Goal: Information Seeking & Learning: Learn about a topic

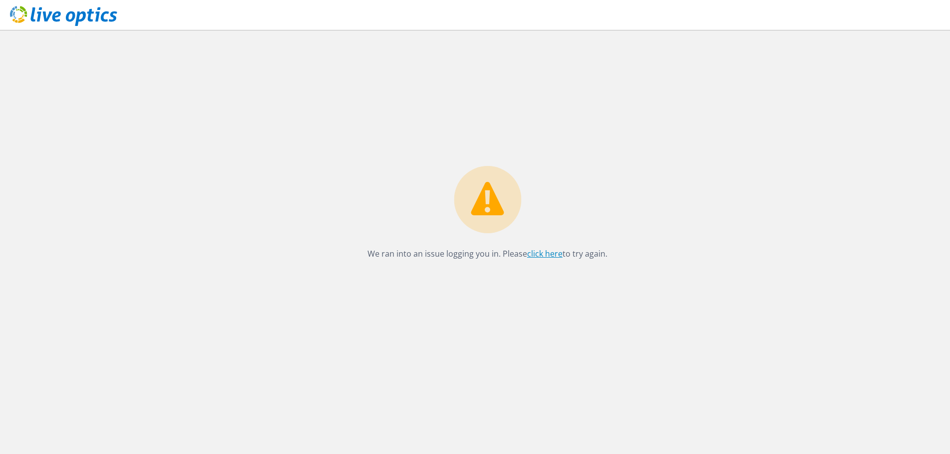
click at [553, 256] on link "click here" at bounding box center [544, 253] width 35 height 11
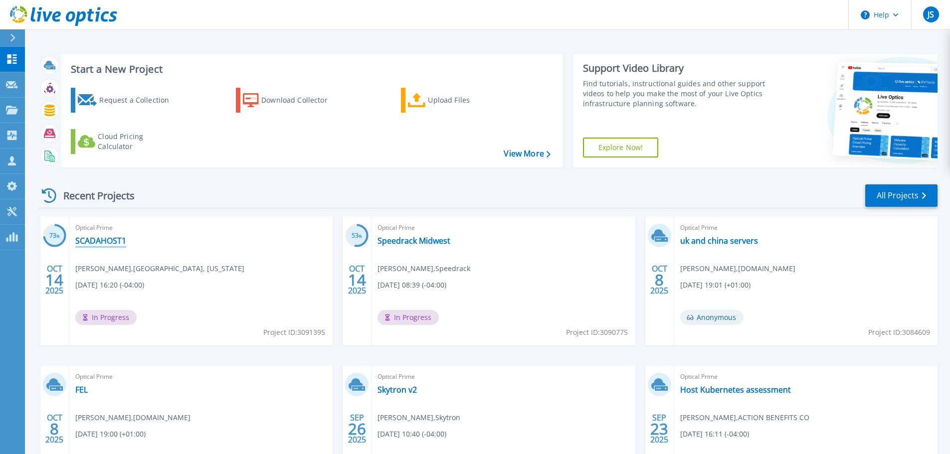
click at [105, 242] on link "SCADAHOST1" at bounding box center [100, 241] width 51 height 10
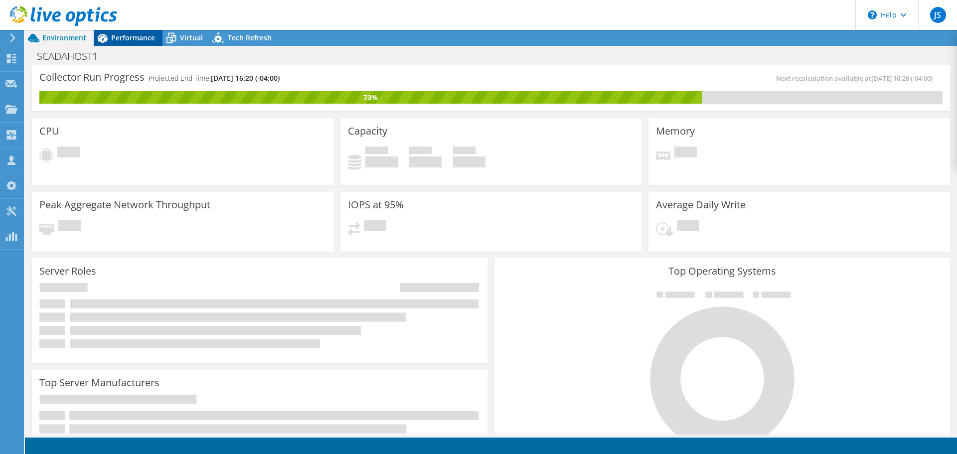
click at [141, 33] on span "Performance" at bounding box center [133, 37] width 44 height 9
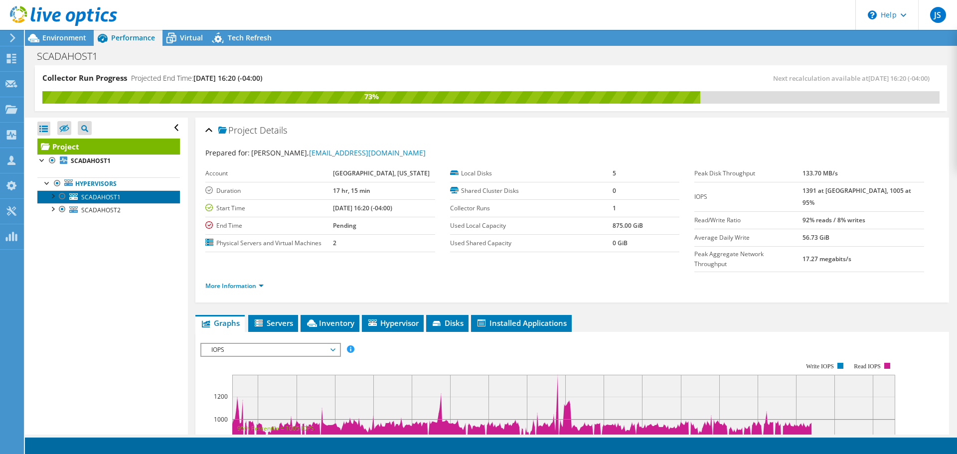
click at [115, 197] on span "SCADAHOST1" at bounding box center [100, 197] width 39 height 8
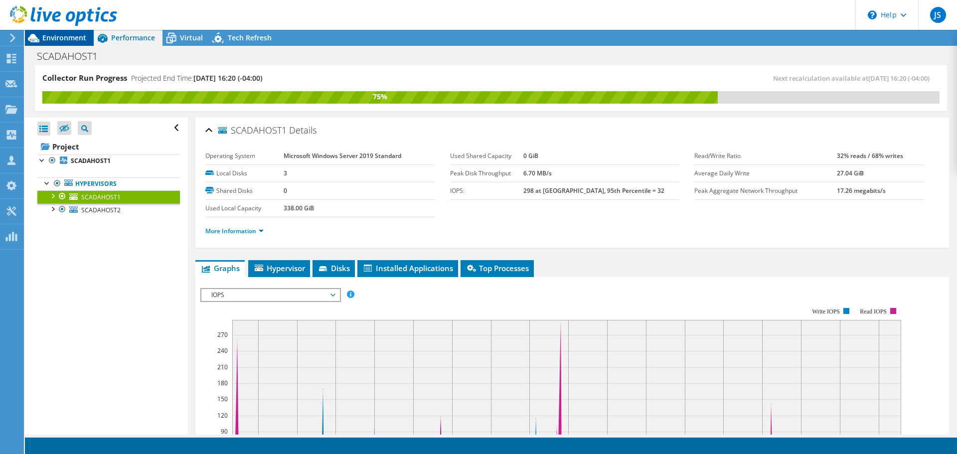
click at [46, 37] on span "Environment" at bounding box center [64, 37] width 44 height 9
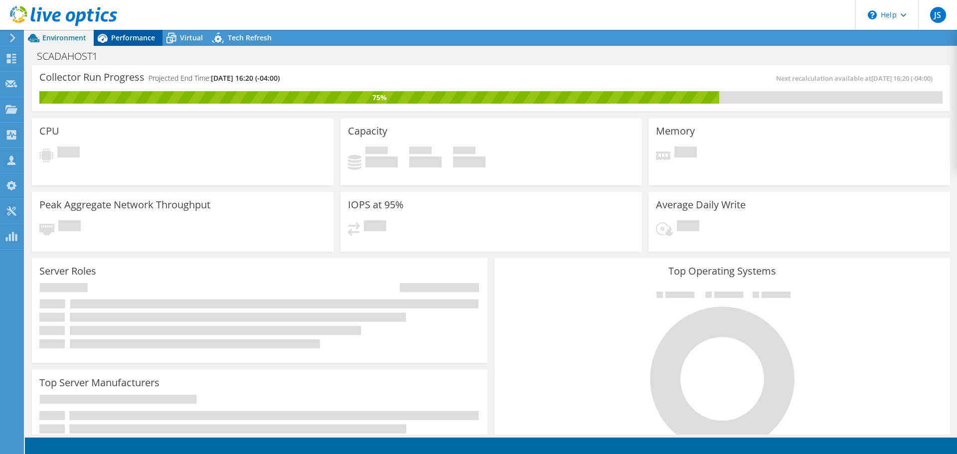
click at [130, 38] on span "Performance" at bounding box center [133, 37] width 44 height 9
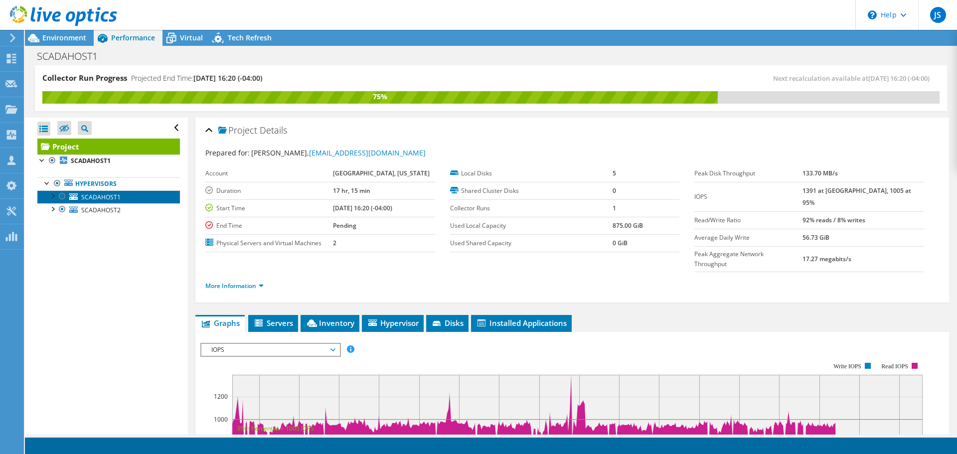
click at [73, 195] on icon at bounding box center [73, 196] width 8 height 6
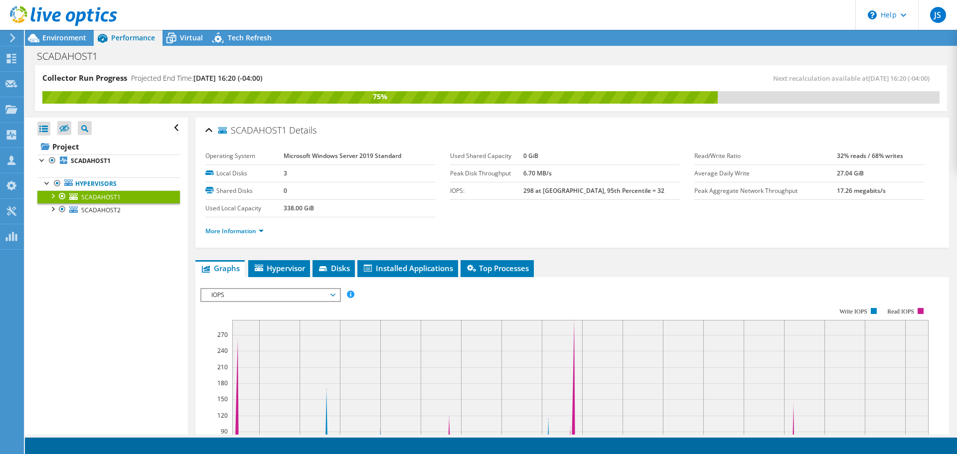
click at [51, 195] on div at bounding box center [52, 195] width 10 height 10
click at [282, 261] on li "Hypervisor" at bounding box center [279, 268] width 62 height 17
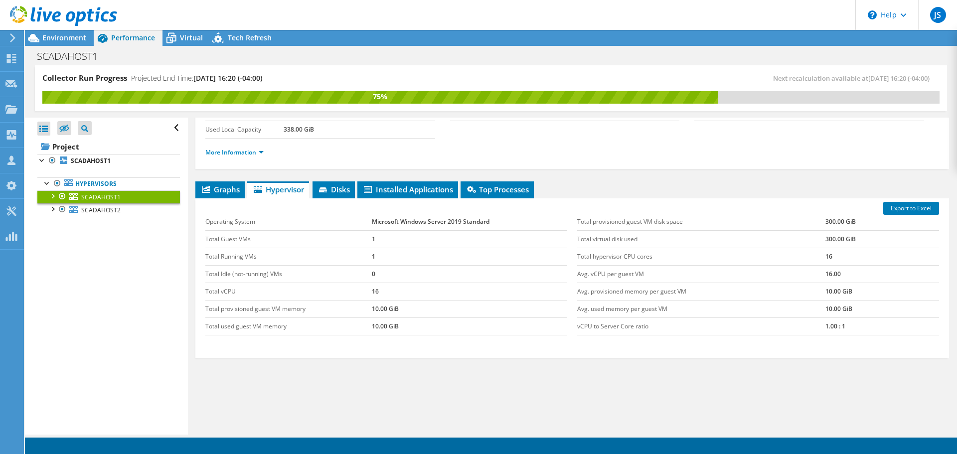
scroll to position [92, 0]
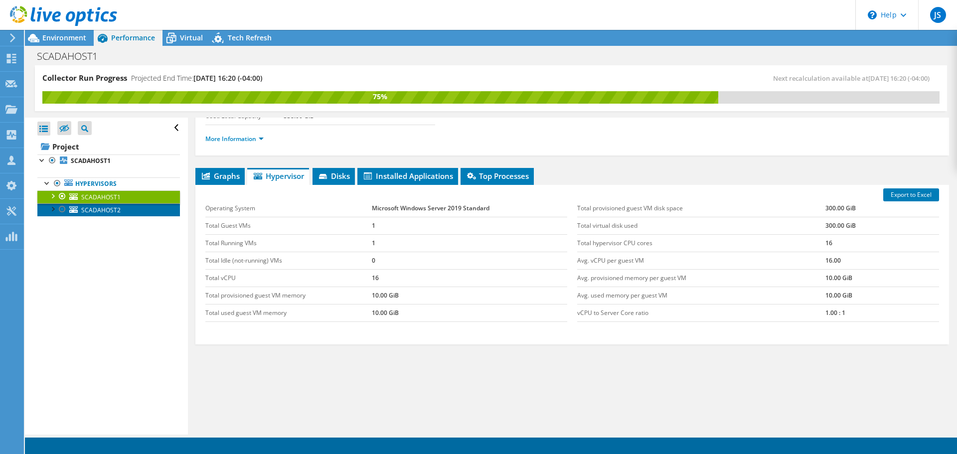
click at [103, 212] on span "SCADAHOST2" at bounding box center [100, 210] width 39 height 8
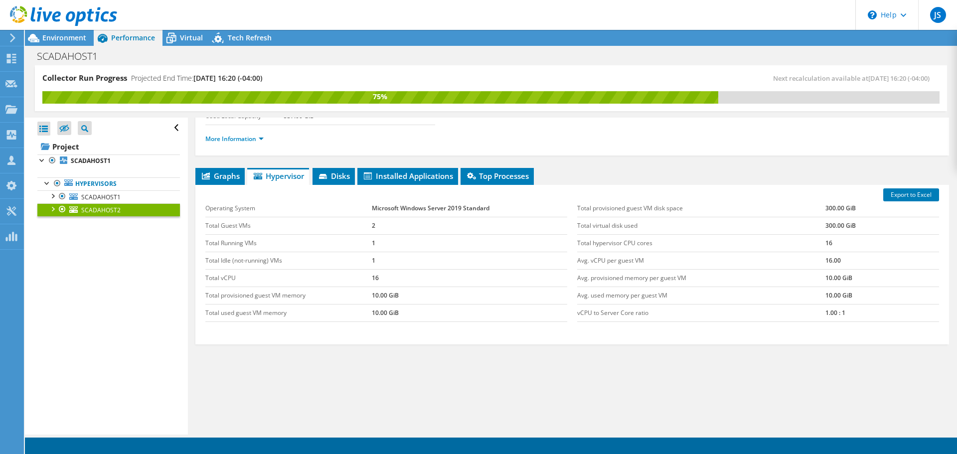
scroll to position [0, 0]
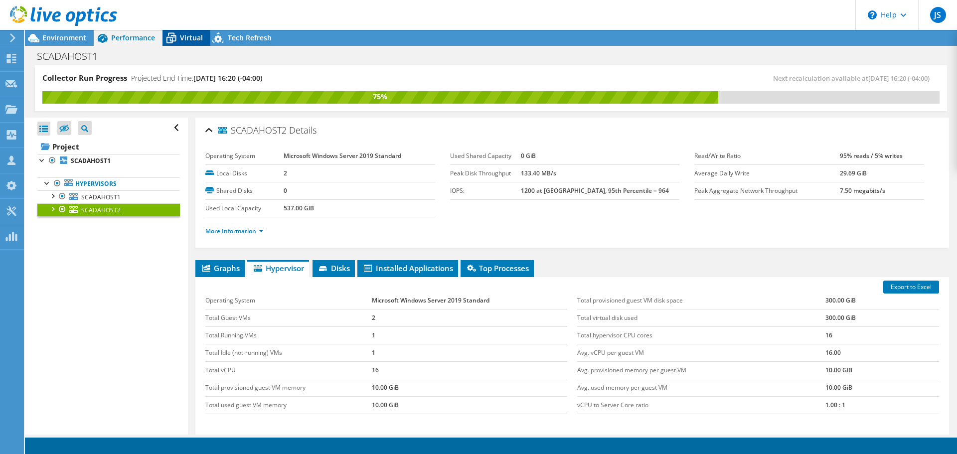
click at [186, 40] on span "Virtual" at bounding box center [191, 37] width 23 height 9
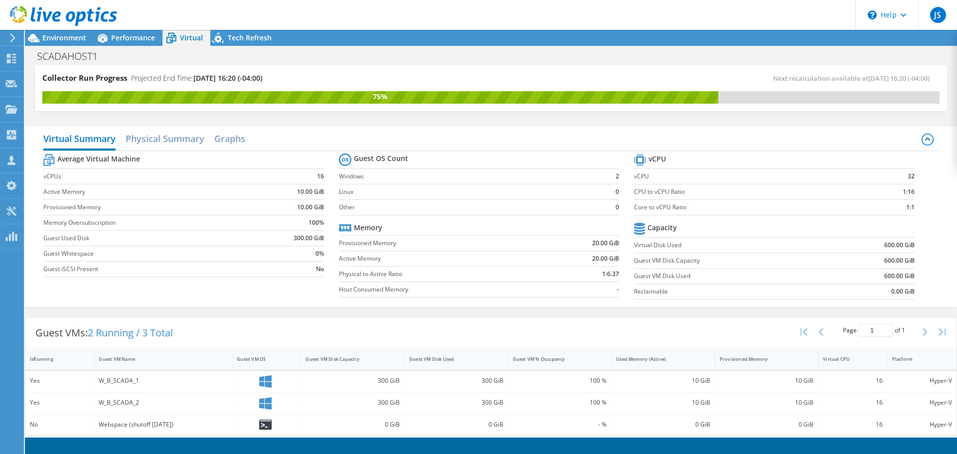
scroll to position [5, 0]
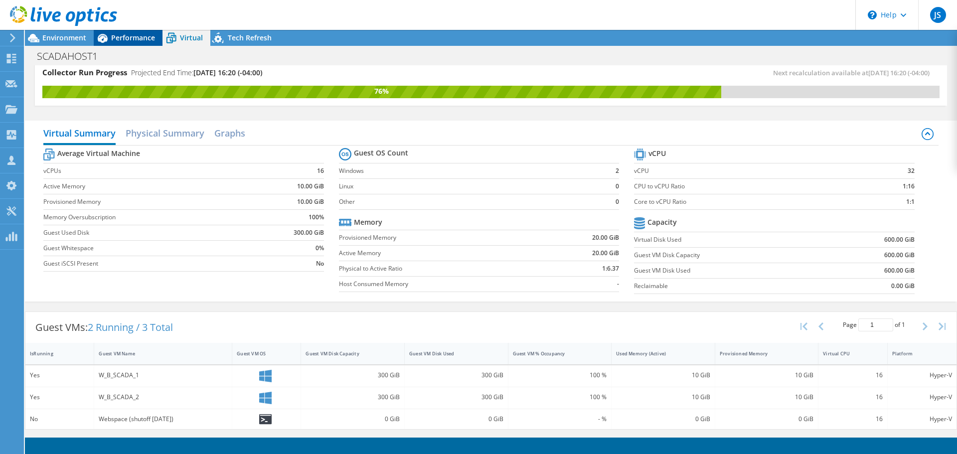
click at [146, 34] on span "Performance" at bounding box center [133, 37] width 44 height 9
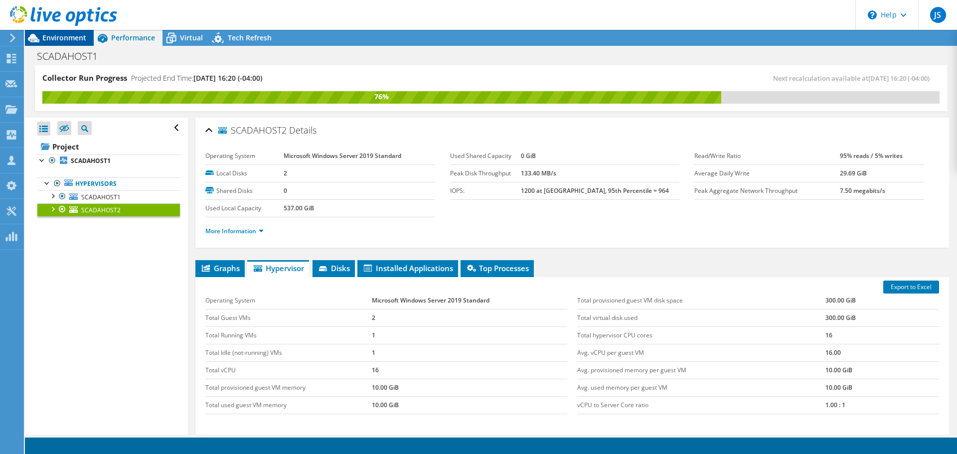
click at [73, 36] on span "Environment" at bounding box center [64, 37] width 44 height 9
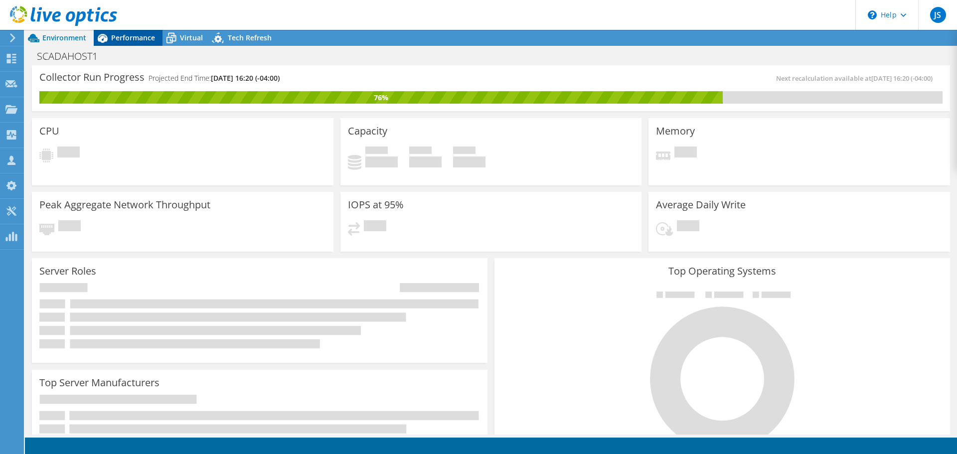
click at [123, 36] on span "Performance" at bounding box center [133, 37] width 44 height 9
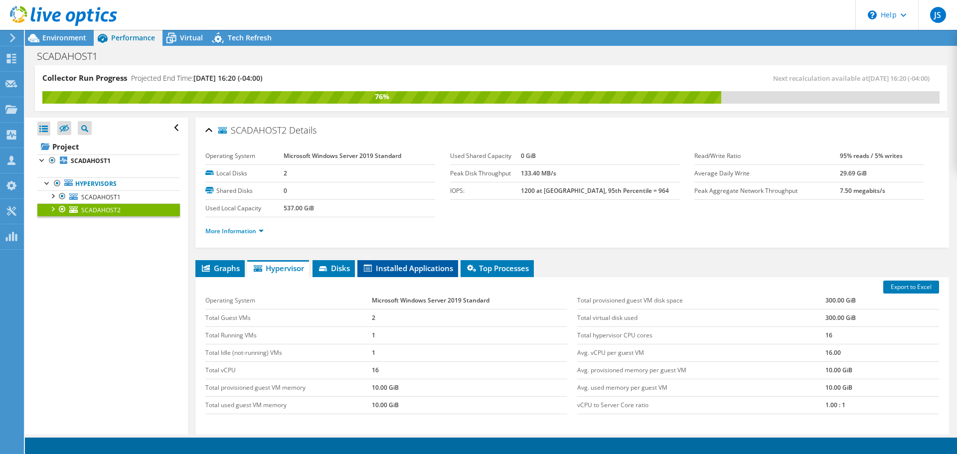
click at [429, 269] on span "Installed Applications" at bounding box center [407, 268] width 91 height 10
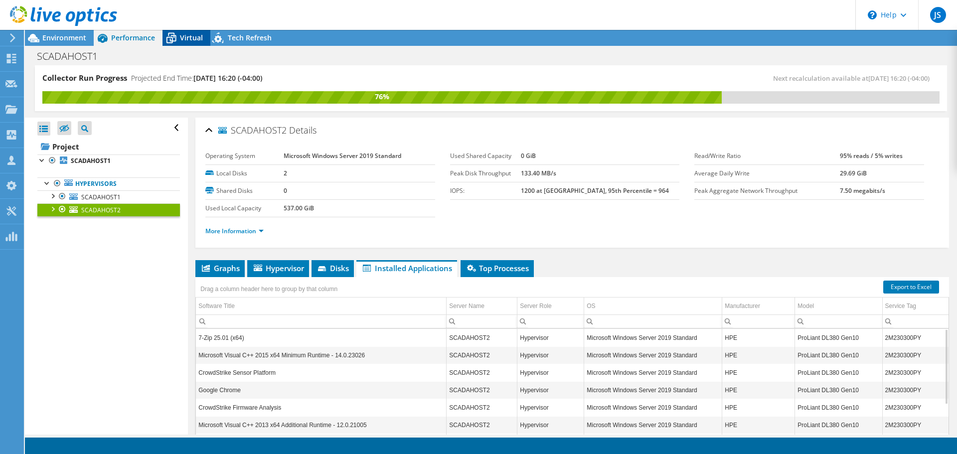
click at [189, 42] on div "Virtual" at bounding box center [187, 38] width 48 height 16
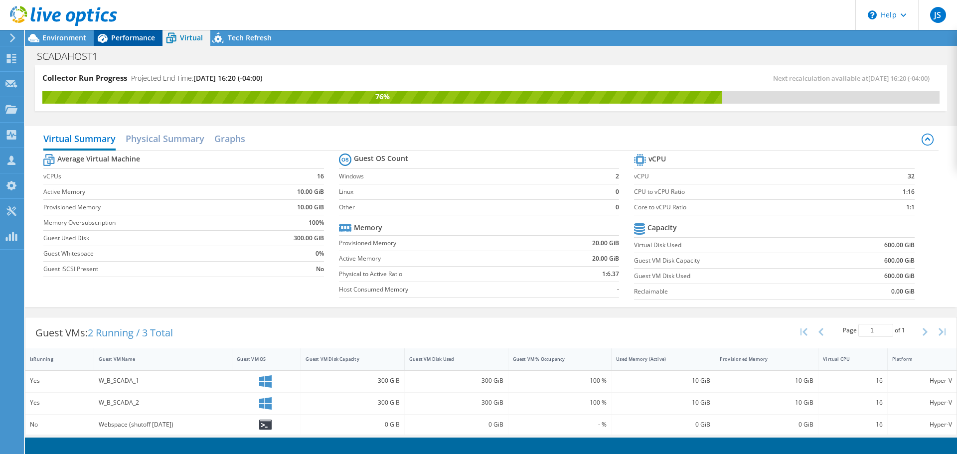
click at [136, 41] on span "Performance" at bounding box center [133, 37] width 44 height 9
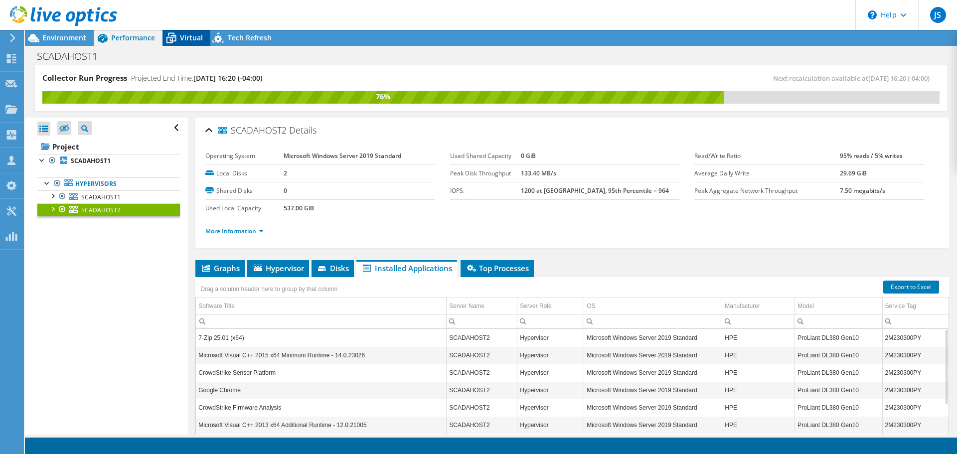
click at [180, 38] on span "Virtual" at bounding box center [191, 37] width 23 height 9
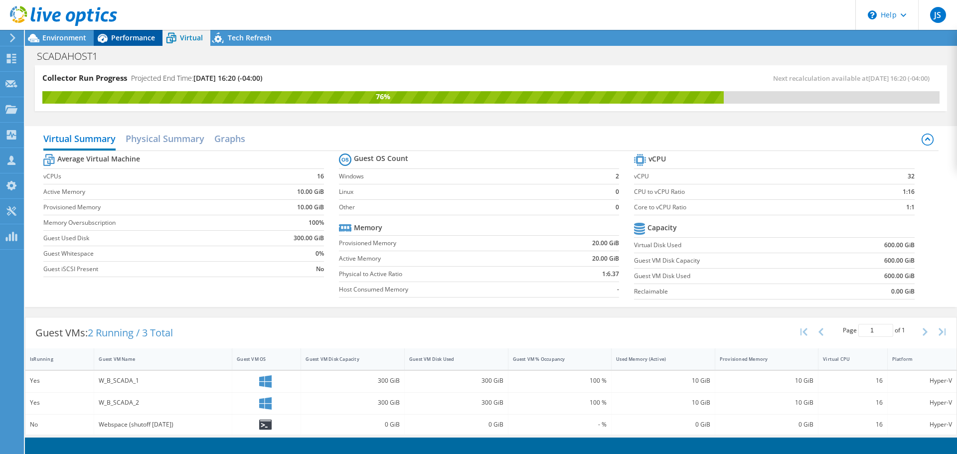
click at [147, 41] on span "Performance" at bounding box center [133, 37] width 44 height 9
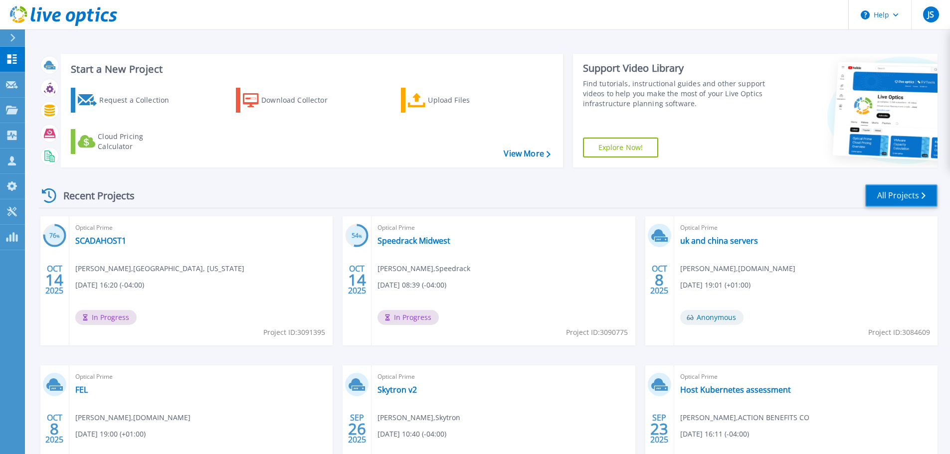
click at [884, 193] on link "All Projects" at bounding box center [901, 195] width 72 height 22
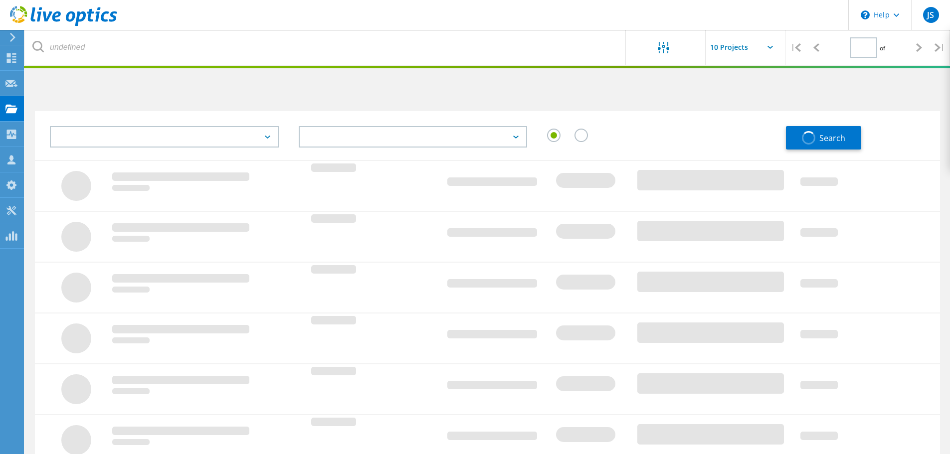
type input "1"
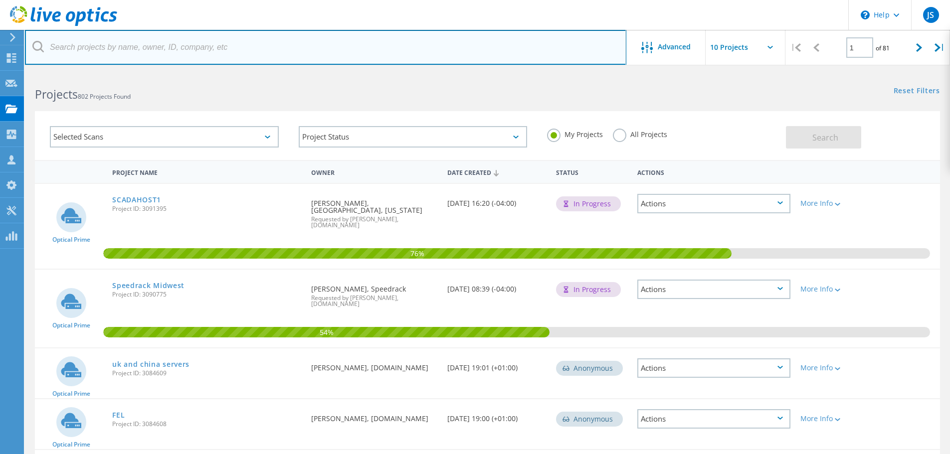
click at [135, 48] on input "text" at bounding box center [325, 47] width 601 height 35
type input "west"
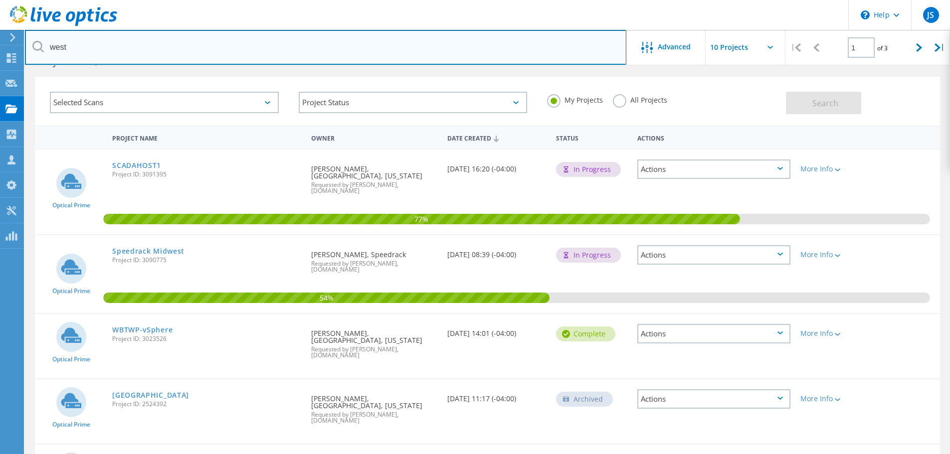
scroll to position [50, 0]
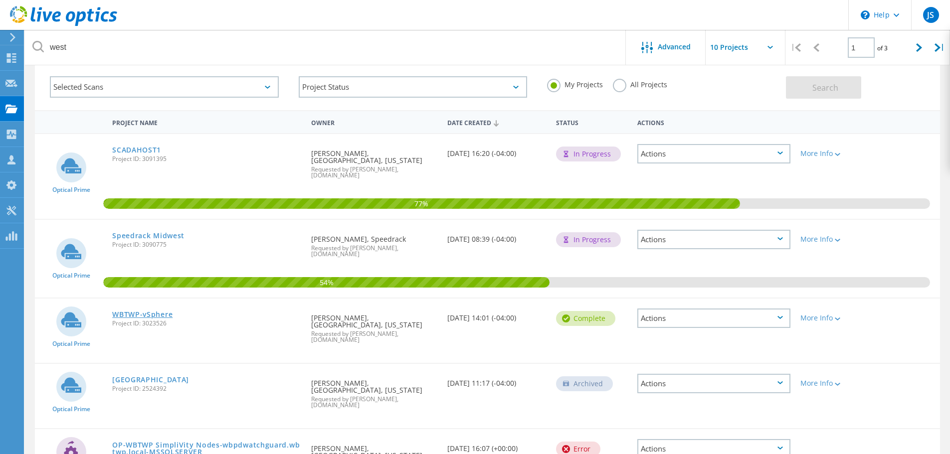
click at [145, 311] on link "WBTWP-vSphere" at bounding box center [142, 314] width 60 height 7
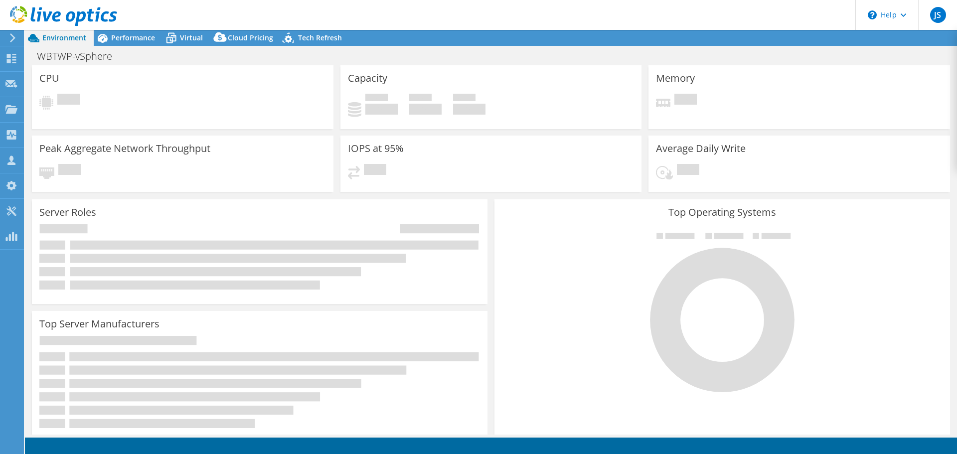
select select "USD"
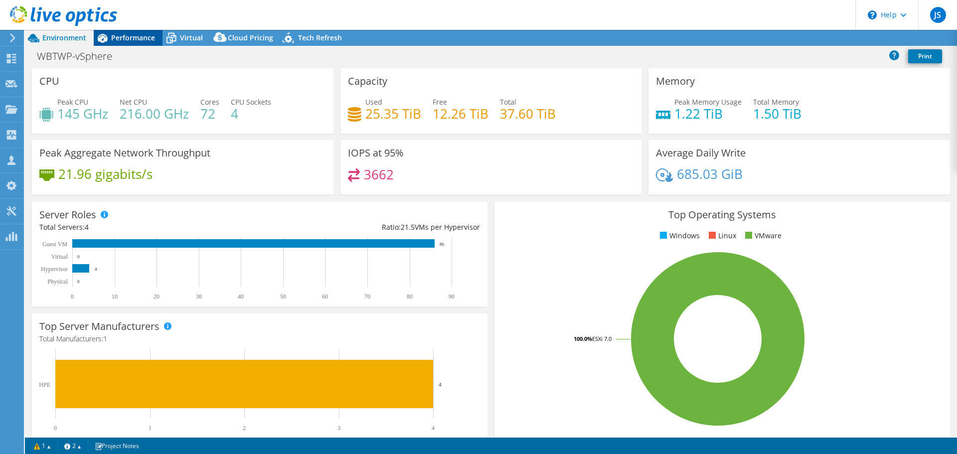
click at [146, 34] on span "Performance" at bounding box center [133, 37] width 44 height 9
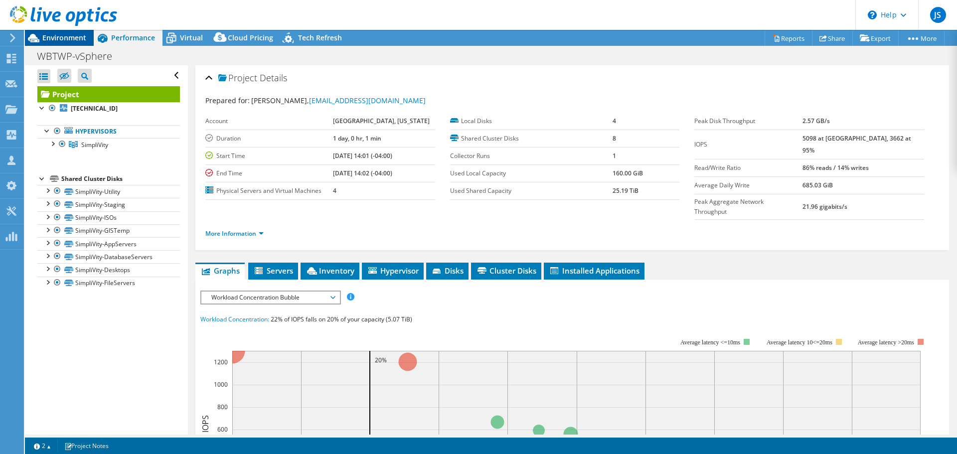
click at [75, 41] on span "Environment" at bounding box center [64, 37] width 44 height 9
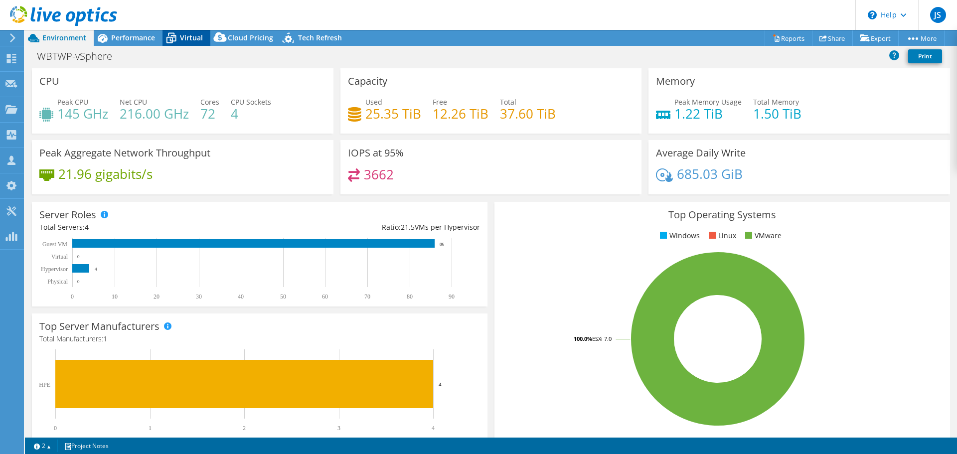
click at [182, 41] on span "Virtual" at bounding box center [191, 37] width 23 height 9
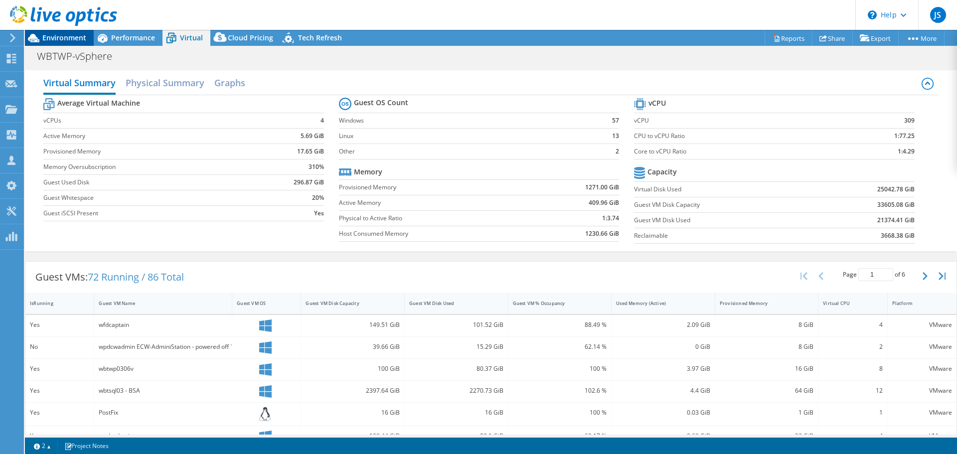
click at [73, 38] on span "Environment" at bounding box center [64, 37] width 44 height 9
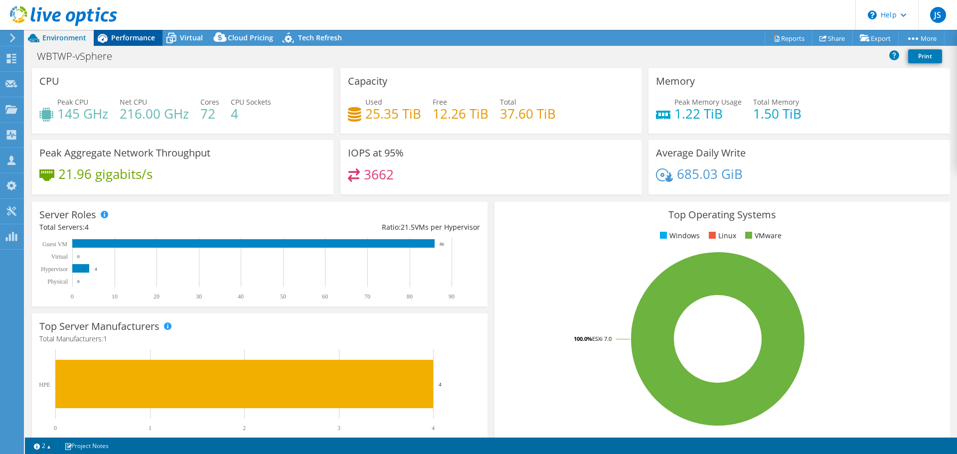
click at [118, 42] on div "Performance" at bounding box center [128, 38] width 69 height 16
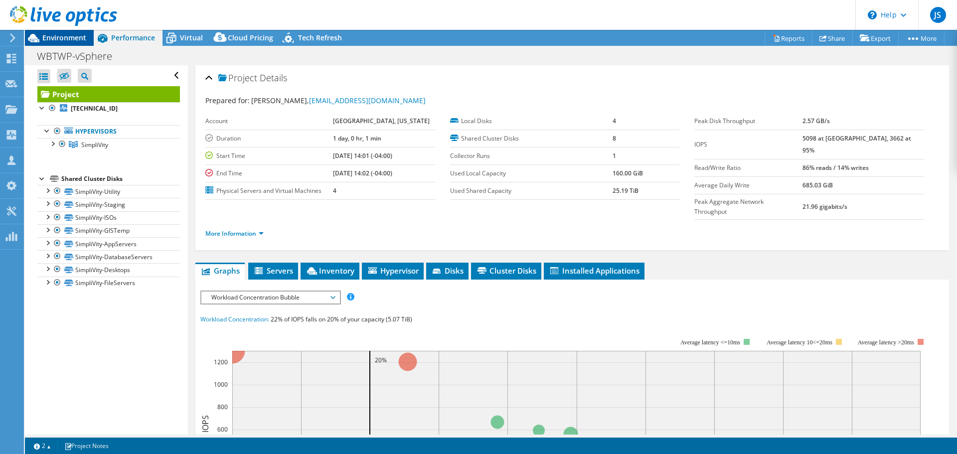
click at [59, 34] on span "Environment" at bounding box center [64, 37] width 44 height 9
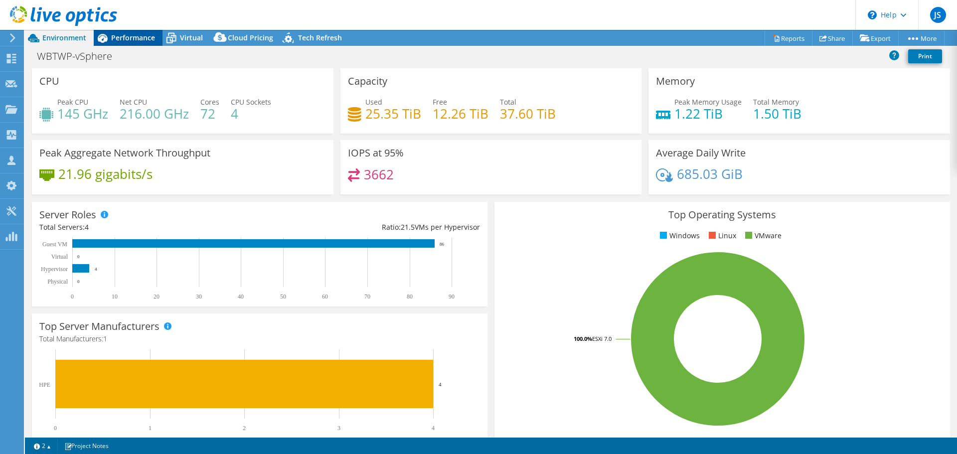
click at [142, 34] on span "Performance" at bounding box center [133, 37] width 44 height 9
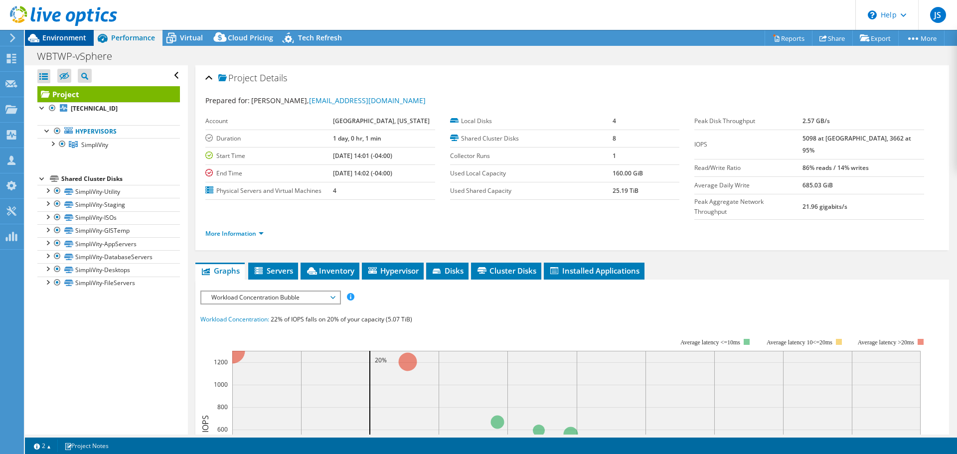
click at [70, 37] on span "Environment" at bounding box center [64, 37] width 44 height 9
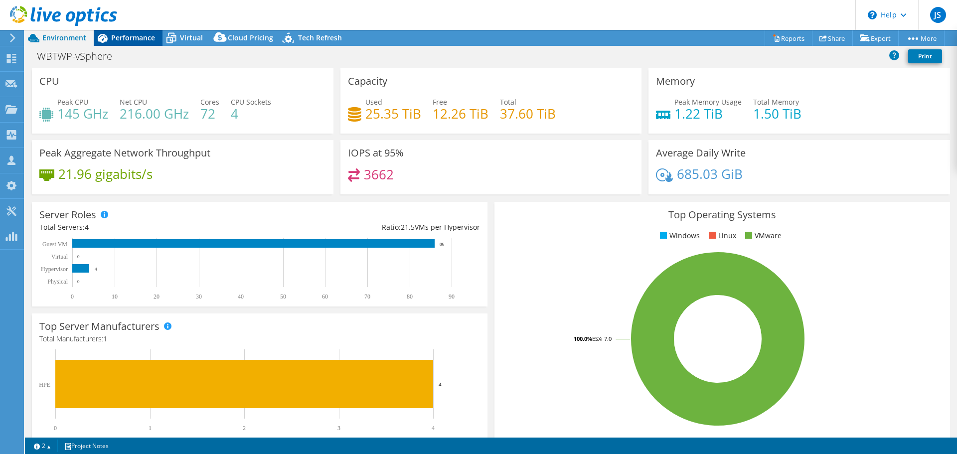
click at [143, 37] on span "Performance" at bounding box center [133, 37] width 44 height 9
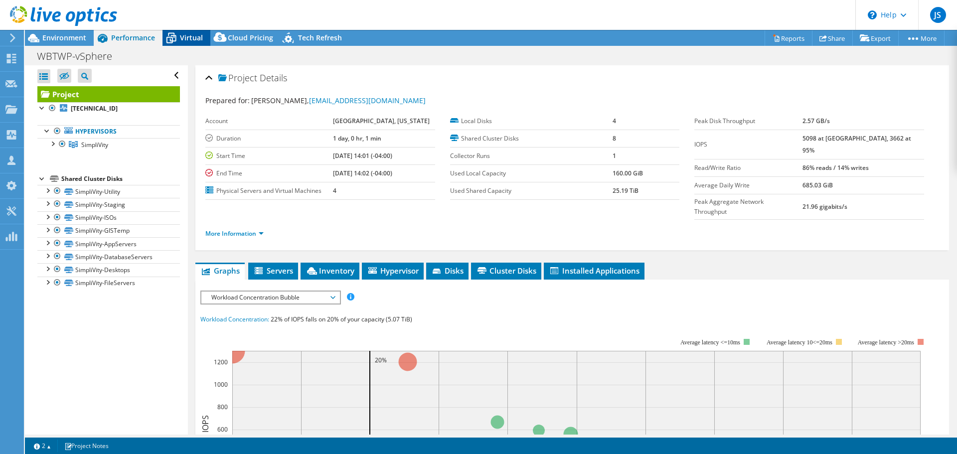
click at [185, 38] on span "Virtual" at bounding box center [191, 37] width 23 height 9
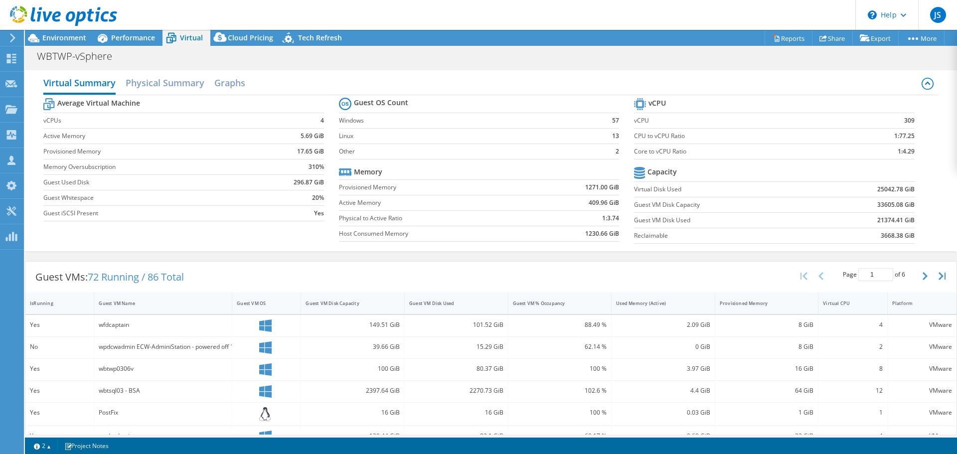
click at [836, 305] on div "Virtual CPU" at bounding box center [846, 303] width 47 height 6
click at [838, 304] on div "Virtual CPU" at bounding box center [846, 303] width 47 height 6
click at [53, 35] on span "Environment" at bounding box center [64, 37] width 44 height 9
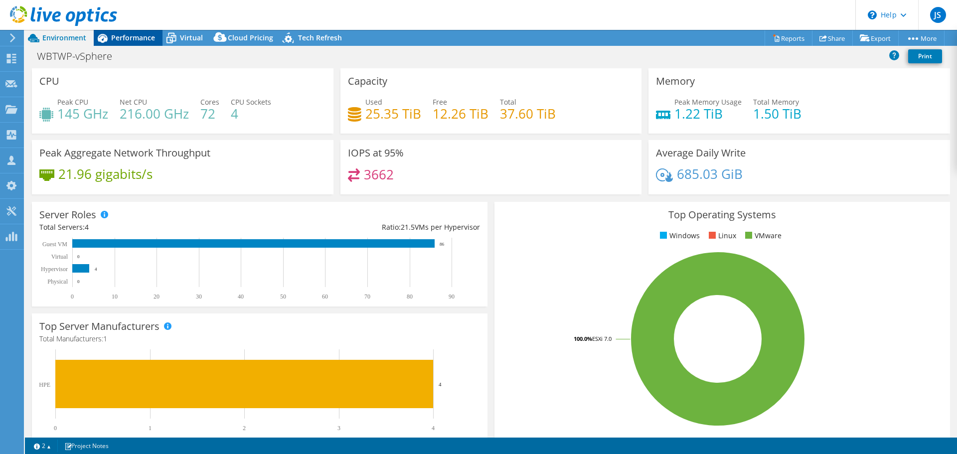
click at [122, 39] on span "Performance" at bounding box center [133, 37] width 44 height 9
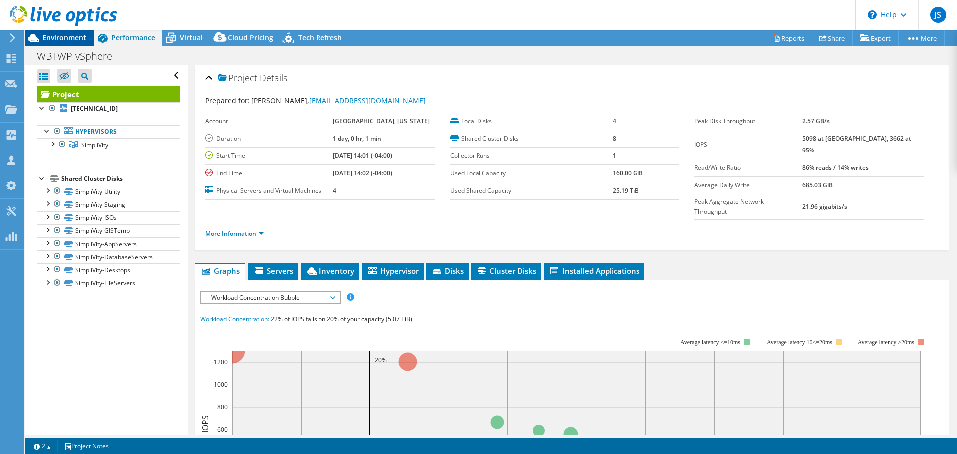
click at [66, 39] on span "Environment" at bounding box center [64, 37] width 44 height 9
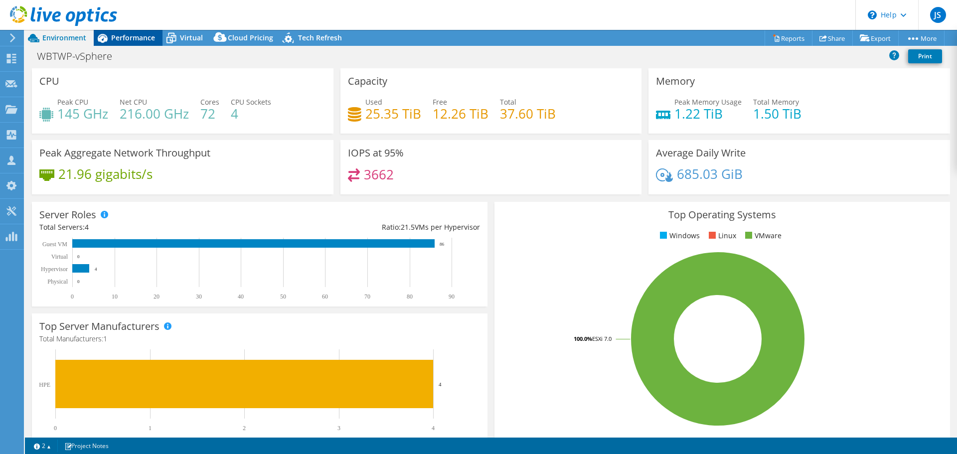
click at [127, 32] on div "Performance" at bounding box center [128, 38] width 69 height 16
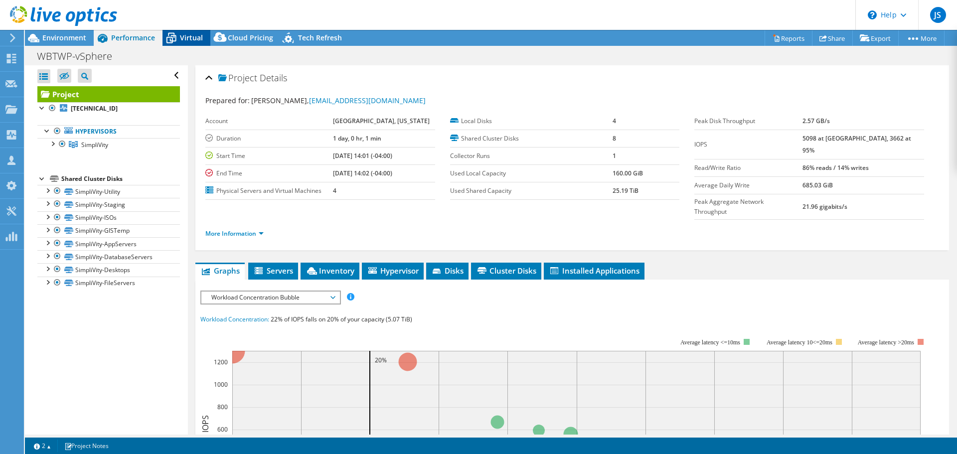
click at [183, 37] on span "Virtual" at bounding box center [191, 37] width 23 height 9
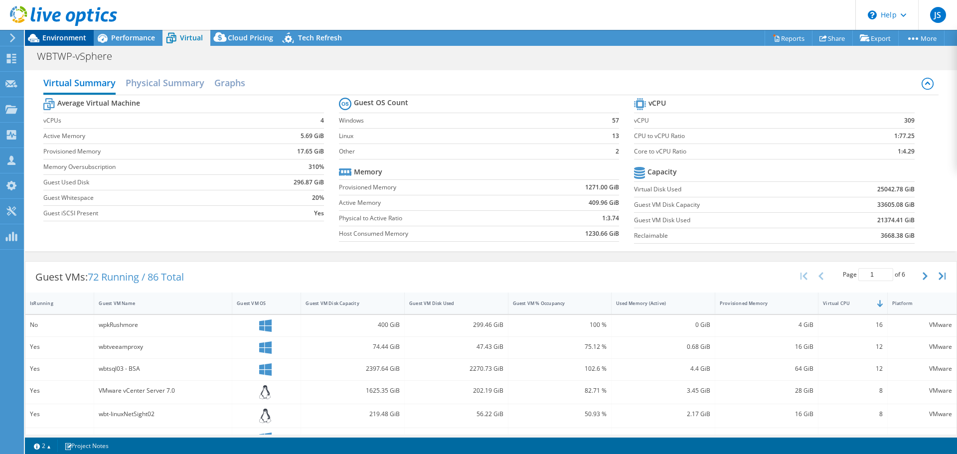
click at [62, 40] on span "Environment" at bounding box center [64, 37] width 44 height 9
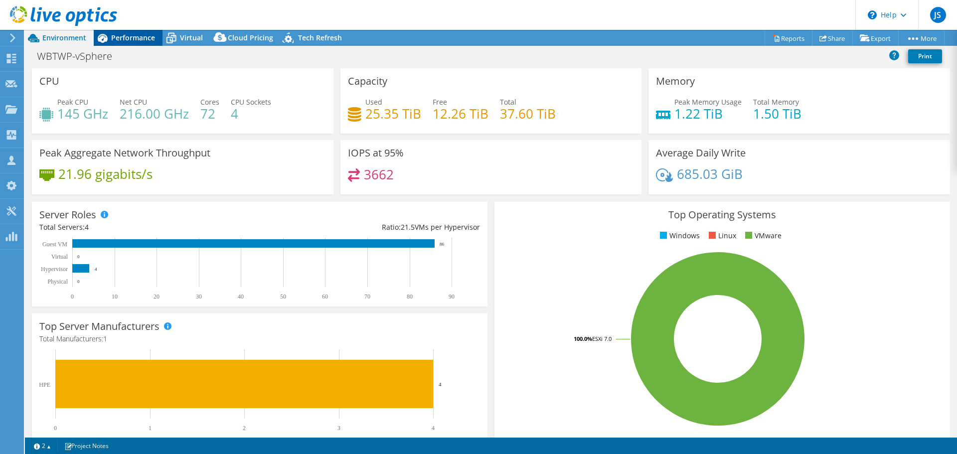
click at [144, 36] on span "Performance" at bounding box center [133, 37] width 44 height 9
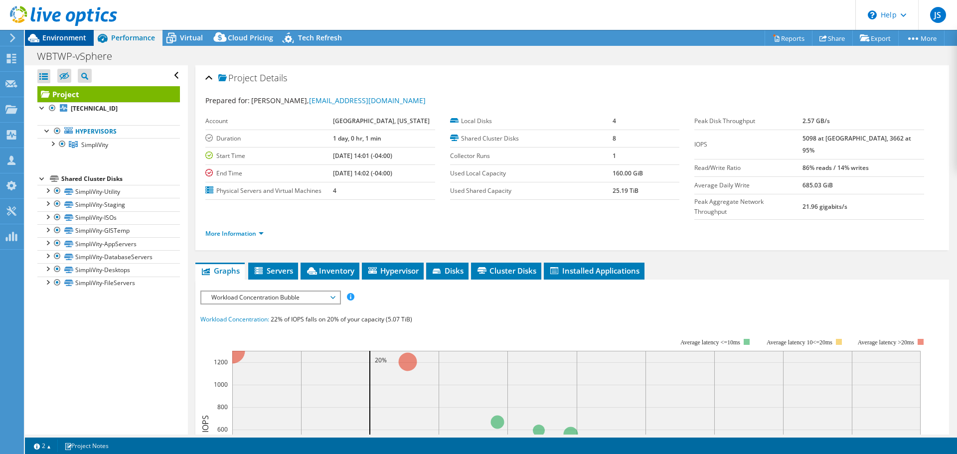
click at [72, 41] on span "Environment" at bounding box center [64, 37] width 44 height 9
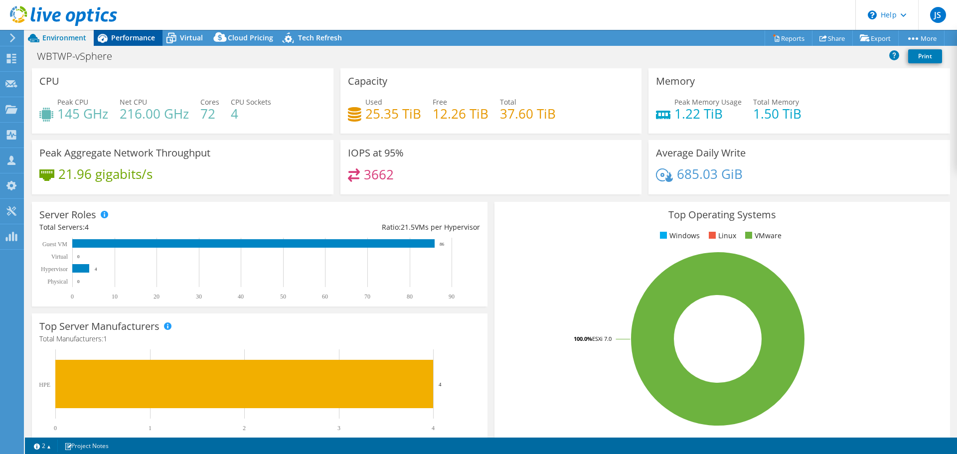
click at [121, 32] on div "Performance" at bounding box center [128, 38] width 69 height 16
